Goal: Book appointment/travel/reservation

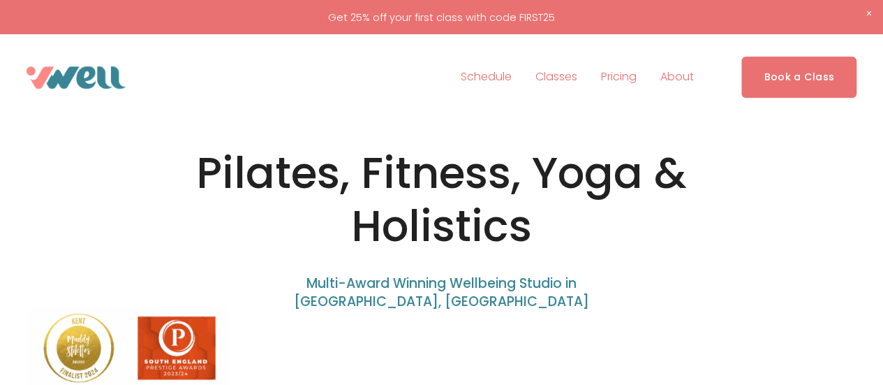
click at [804, 78] on link "Book a Class" at bounding box center [798, 77] width 115 height 41
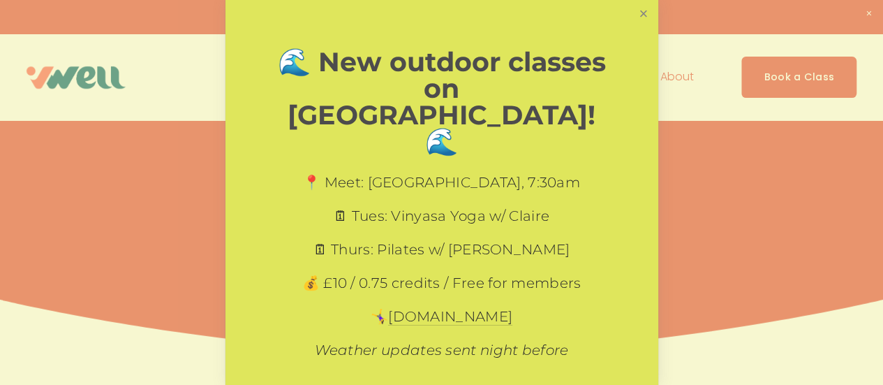
click at [631, 14] on link "Close" at bounding box center [643, 14] width 24 height 24
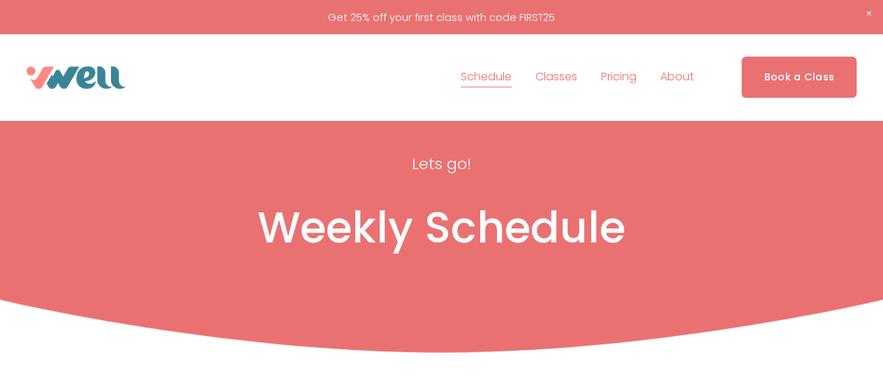
click at [868, 10] on span "Close Announcement" at bounding box center [868, 14] width 29 height 28
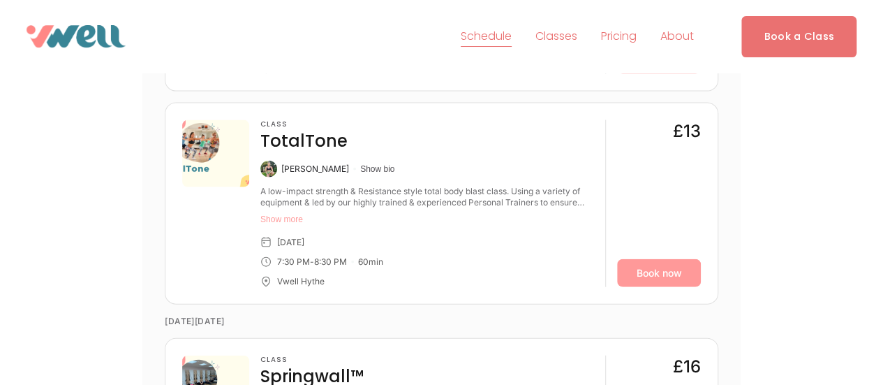
scroll to position [1513, 0]
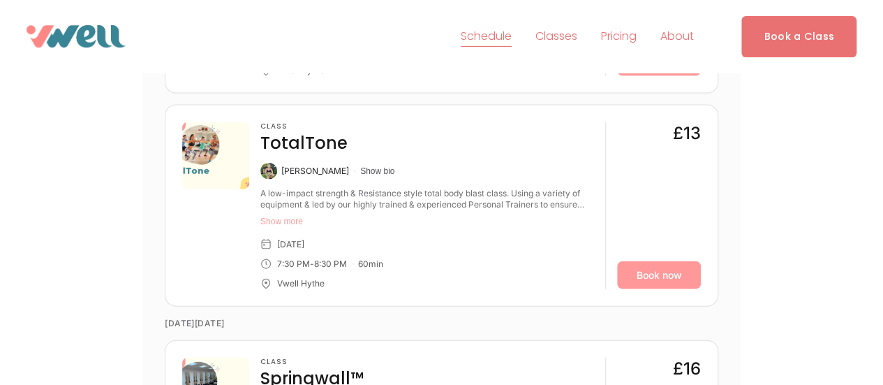
click at [801, 35] on link "Book a Class" at bounding box center [798, 36] width 115 height 41
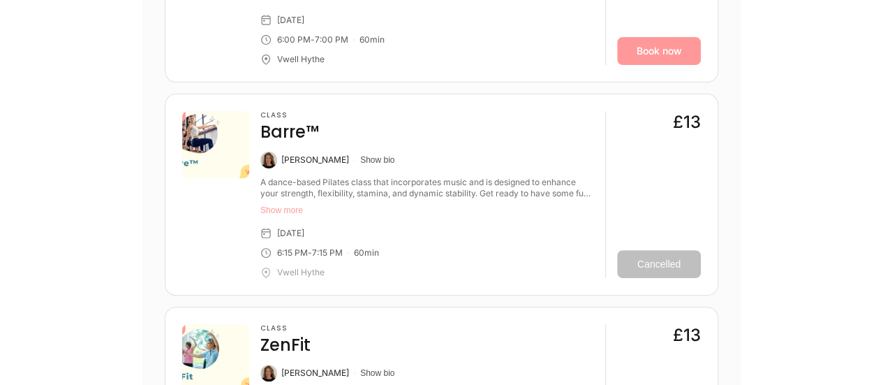
scroll to position [2824, 0]
click at [714, 256] on article "Class Barre™ Susanna Macaulay Show bio A dance-based Pilates class that incorpo…" at bounding box center [442, 194] width 554 height 202
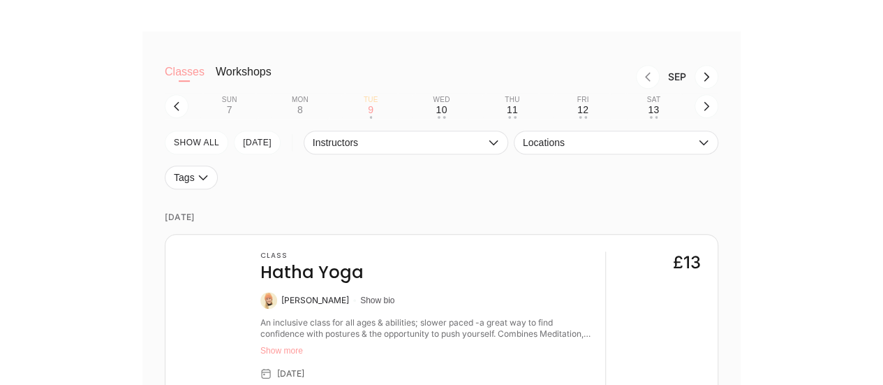
scroll to position [334, 0]
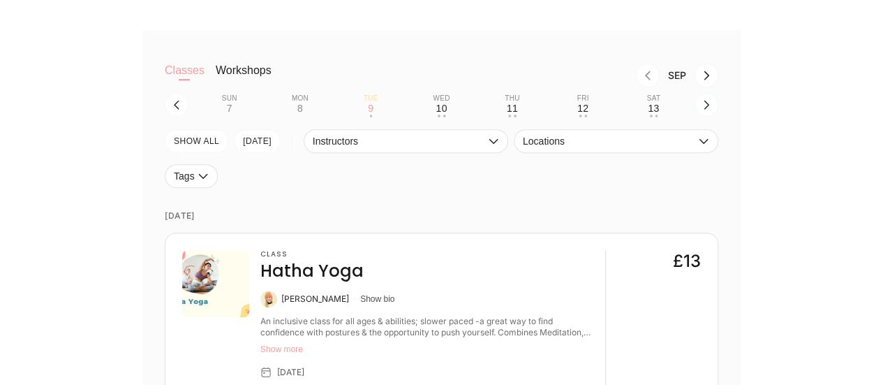
click at [704, 108] on icon "button" at bounding box center [706, 104] width 11 height 11
click at [364, 110] on button "Tue 16 • •" at bounding box center [370, 104] width 59 height 27
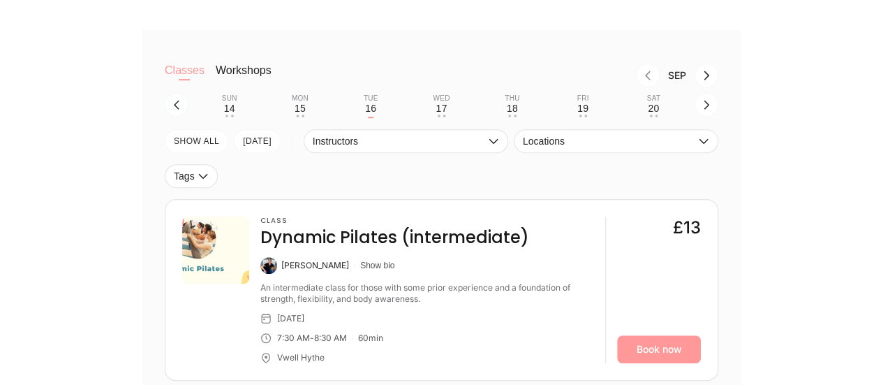
click at [178, 104] on icon "button" at bounding box center [176, 104] width 11 height 11
click at [706, 107] on icon "button" at bounding box center [706, 104] width 11 height 11
click at [296, 113] on div "15" at bounding box center [300, 108] width 11 height 11
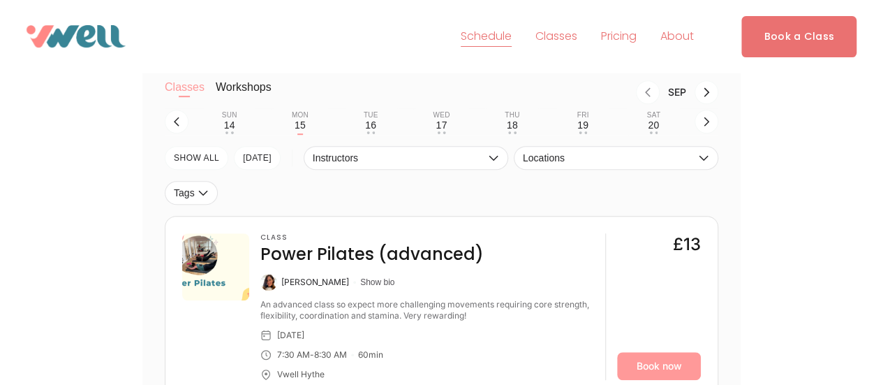
scroll to position [282, 0]
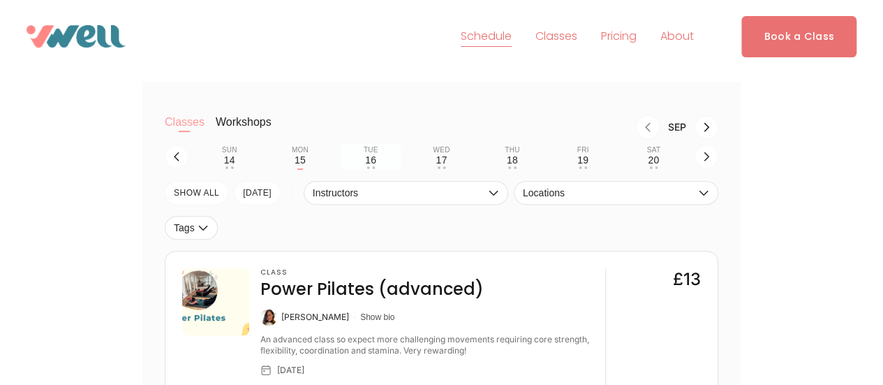
click at [362, 160] on button "Tue 16 • •" at bounding box center [370, 156] width 59 height 27
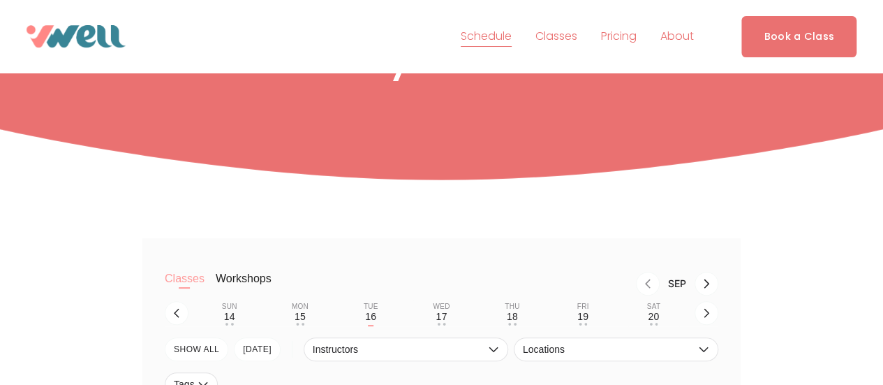
scroll to position [121, 0]
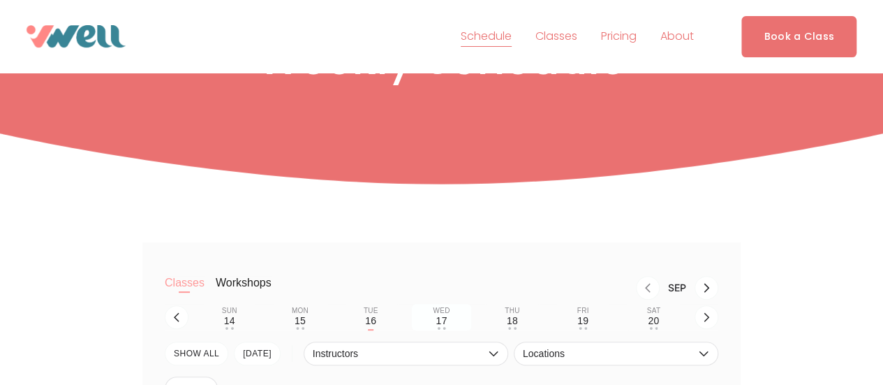
click at [451, 323] on button "Wed 17 • •" at bounding box center [441, 317] width 59 height 27
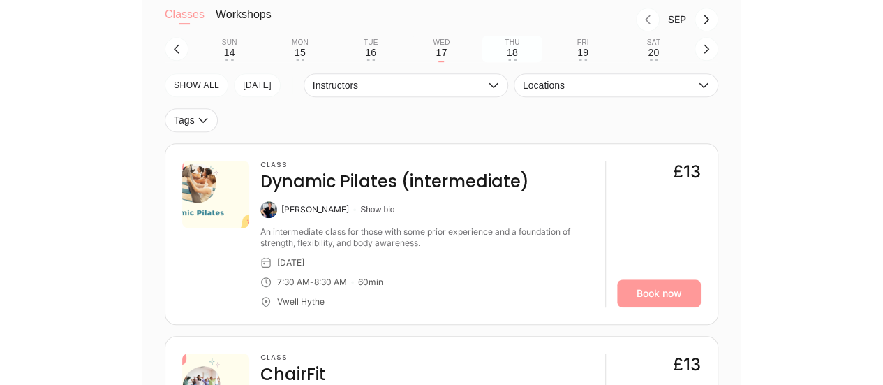
scroll to position [380, 0]
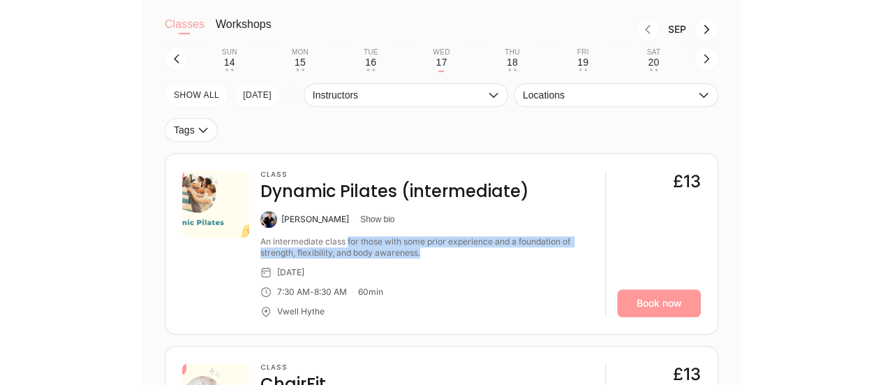
drag, startPoint x: 348, startPoint y: 245, endPoint x: 454, endPoint y: 260, distance: 107.9
click at [454, 260] on div "Class Dynamic Pilates (intermediate) Svenja O'Connor Show bio An intermediate c…" at bounding box center [427, 243] width 334 height 147
drag, startPoint x: 331, startPoint y: 244, endPoint x: 429, endPoint y: 250, distance: 97.9
click at [429, 250] on div "An intermediate class for those with some prior experience and a foundation of …" at bounding box center [427, 247] width 334 height 22
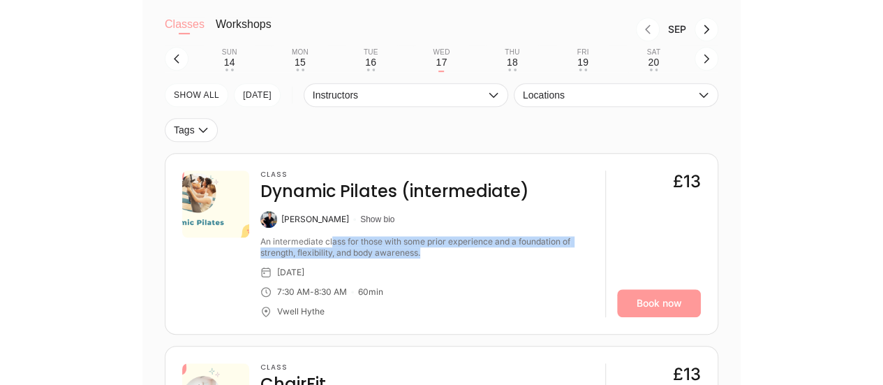
click at [429, 250] on div "An intermediate class for those with some prior experience and a foundation of …" at bounding box center [427, 247] width 334 height 22
drag, startPoint x: 327, startPoint y: 245, endPoint x: 450, endPoint y: 255, distance: 124.0
click at [450, 255] on div "An intermediate class for those with some prior experience and a foundation of …" at bounding box center [427, 247] width 334 height 22
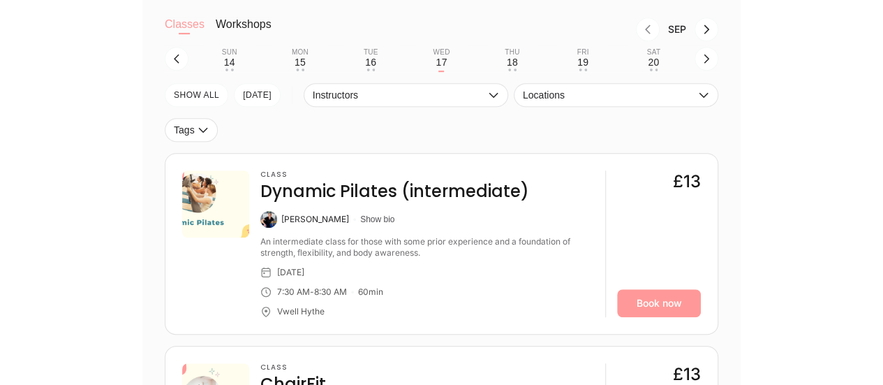
drag, startPoint x: 326, startPoint y: 291, endPoint x: 415, endPoint y: 294, distance: 89.4
click at [415, 294] on div "7:30 AM - 8:30 AM 60 min" at bounding box center [427, 291] width 334 height 11
click at [515, 65] on div "18" at bounding box center [512, 62] width 11 height 11
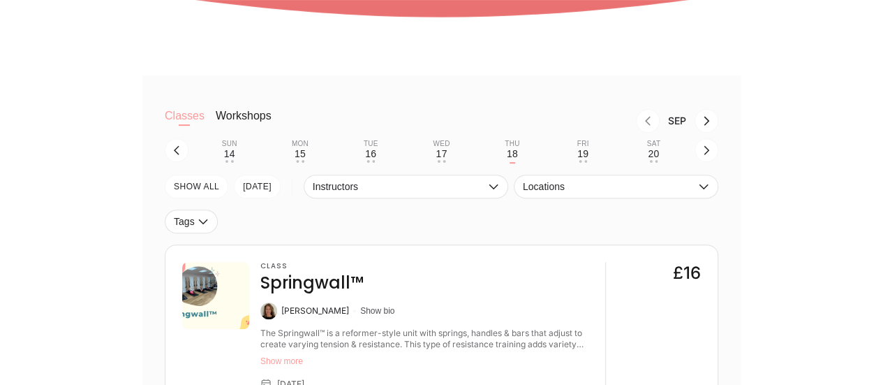
scroll to position [324, 0]
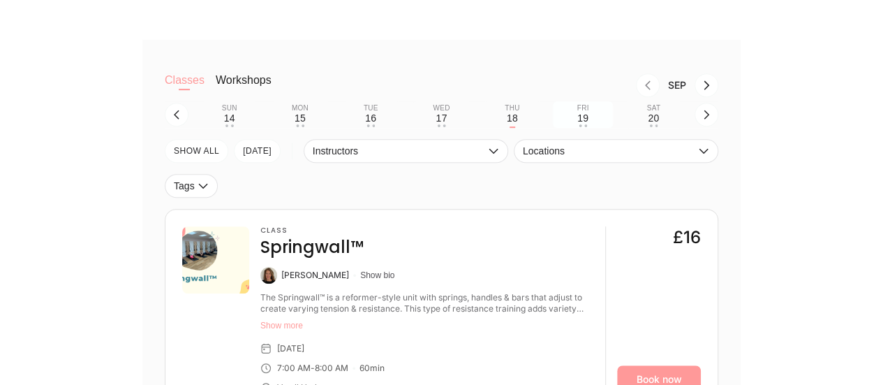
click at [587, 109] on div "Fri" at bounding box center [583, 108] width 12 height 8
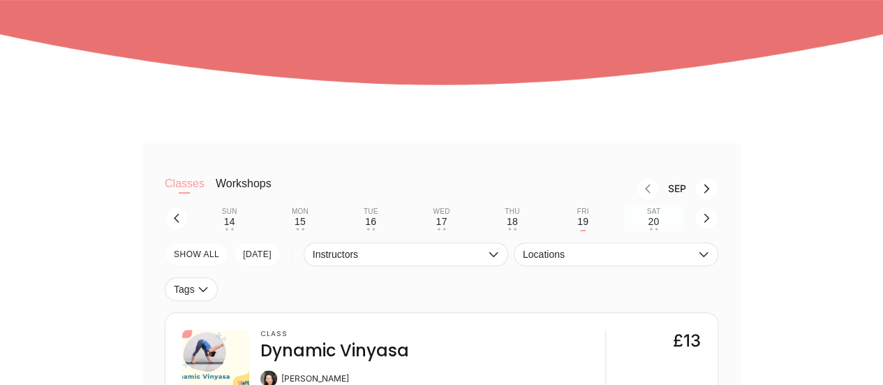
scroll to position [244, 0]
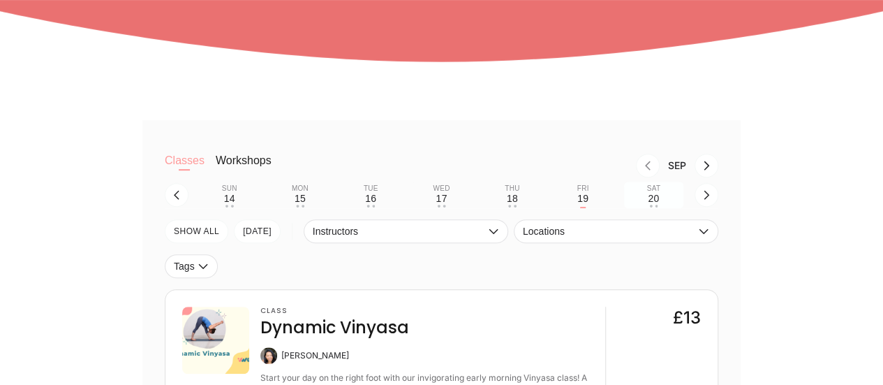
click at [656, 193] on div "Sat" at bounding box center [653, 188] width 13 height 8
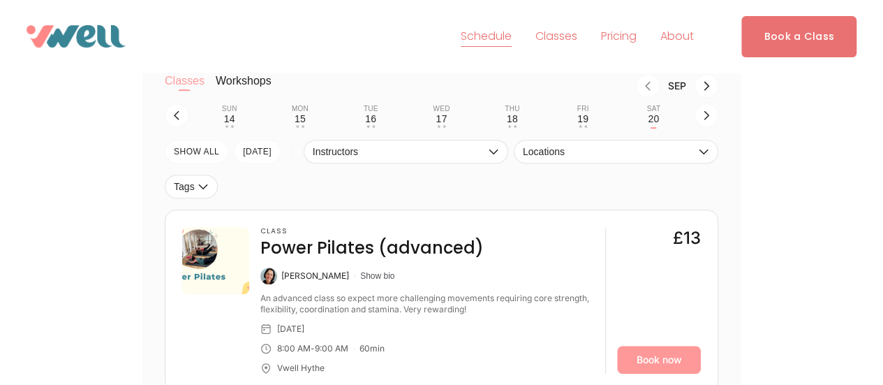
scroll to position [321, 0]
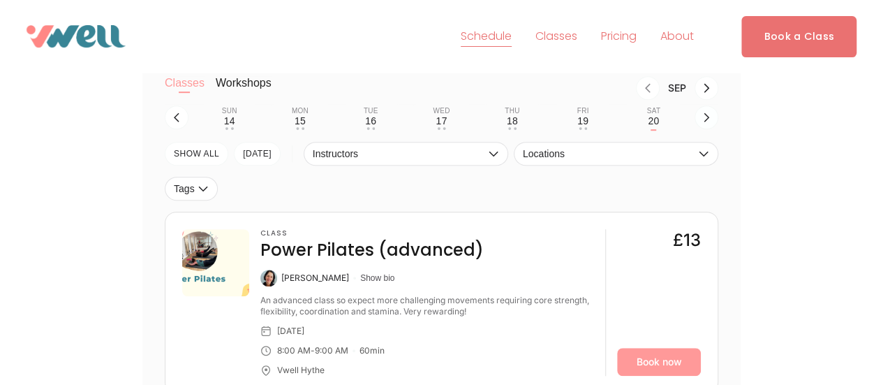
click at [705, 121] on icon "button" at bounding box center [706, 117] width 11 height 11
click at [233, 121] on div "21" at bounding box center [229, 120] width 11 height 11
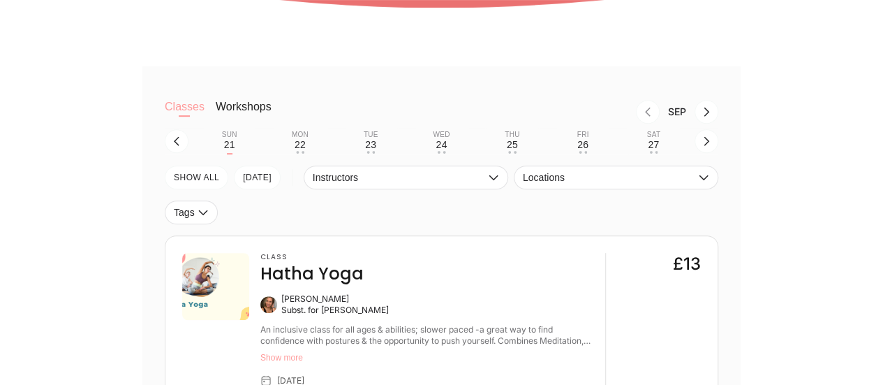
scroll to position [379, 0]
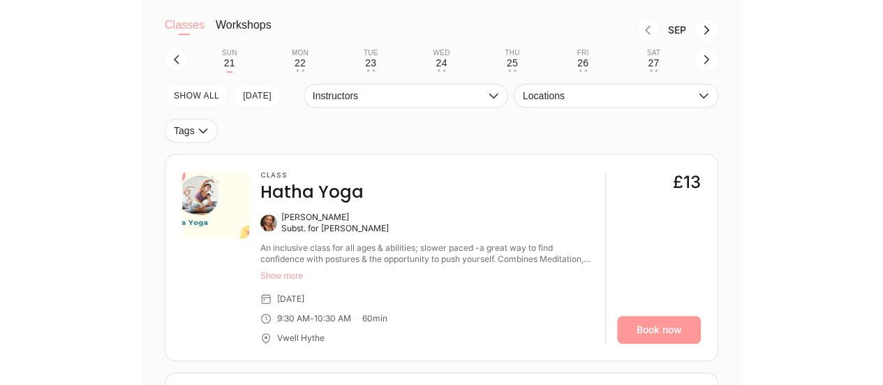
click at [842, 179] on div "Classes Workshops Sep Sun 21 Mon 22 • • Tue 23 • • Wed 24 • • Thu 25 • • Fri 26…" at bounding box center [442, 304] width 830 height 639
click at [444, 64] on div "24" at bounding box center [441, 62] width 11 height 11
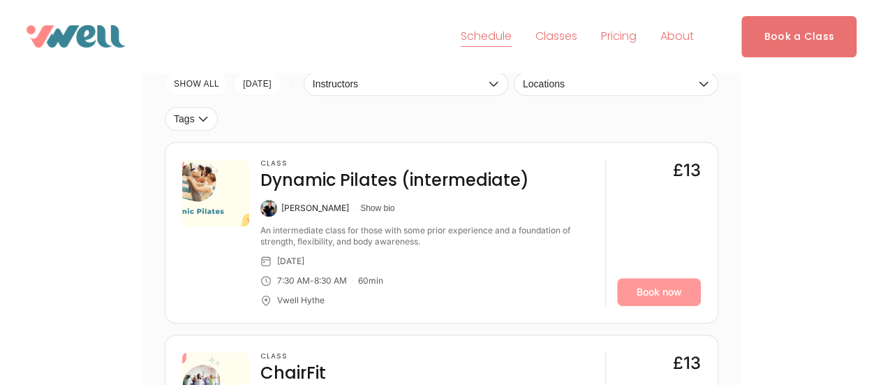
scroll to position [0, 0]
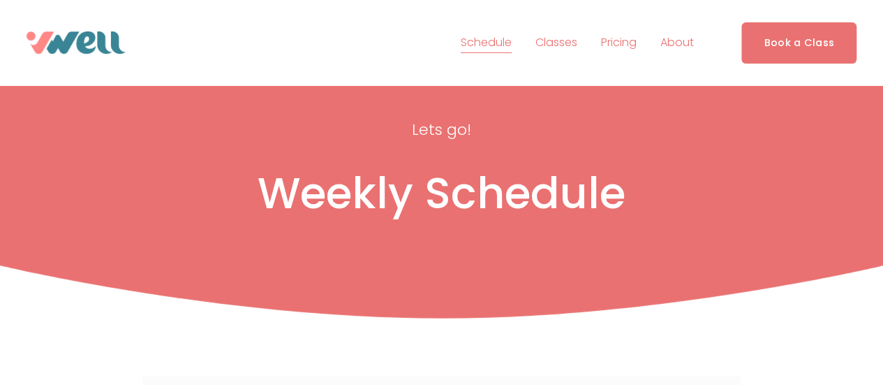
click at [807, 45] on link "Book a Class" at bounding box center [798, 42] width 115 height 41
